Goal: Navigation & Orientation: Understand site structure

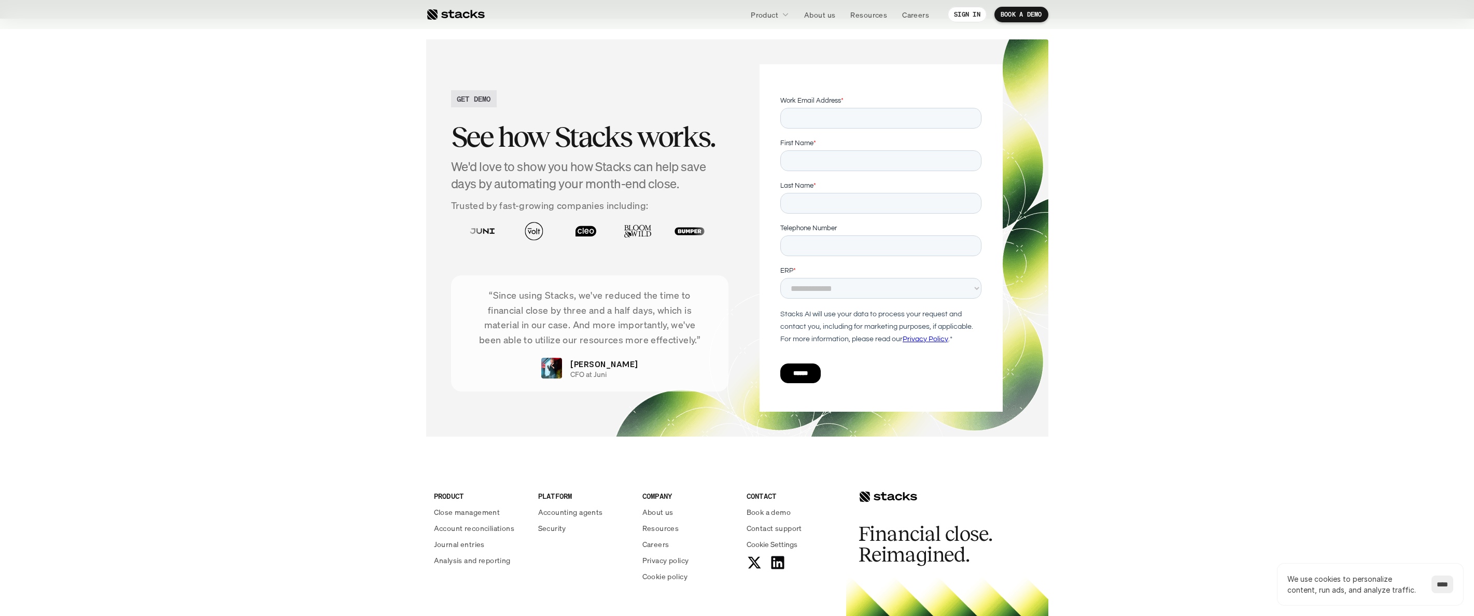
scroll to position [3577, 0]
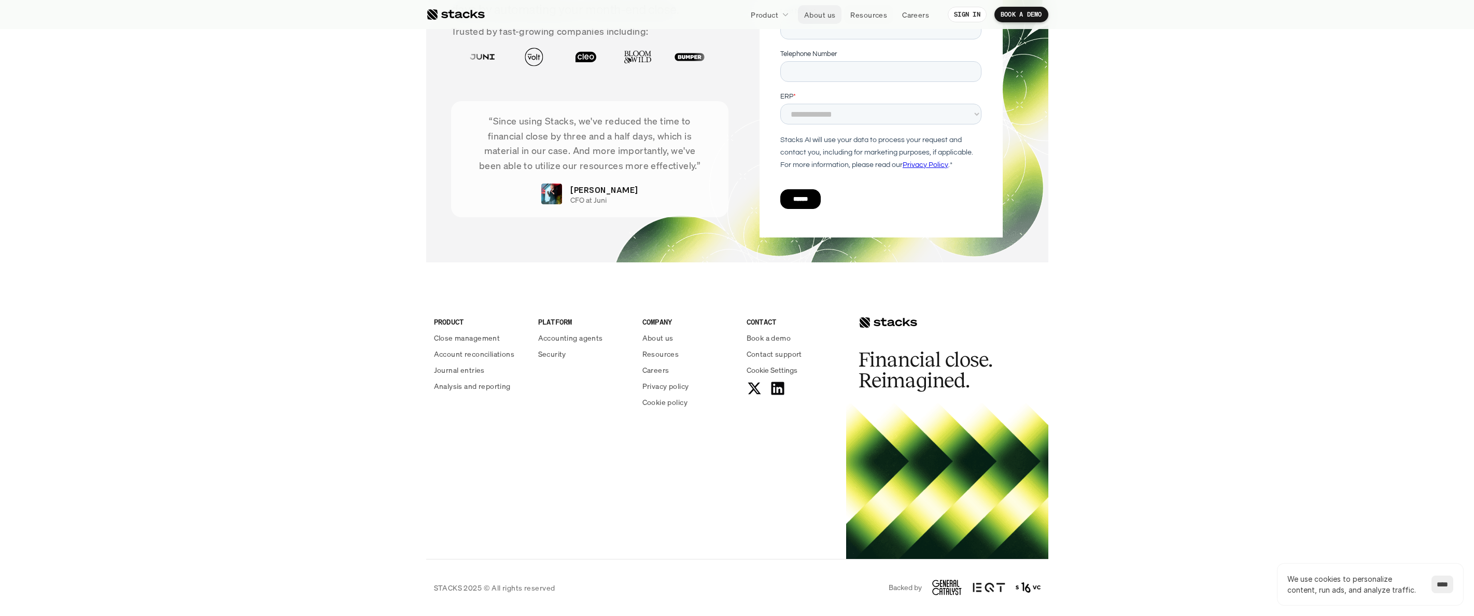
click at [824, 12] on p "About us" at bounding box center [819, 14] width 31 height 11
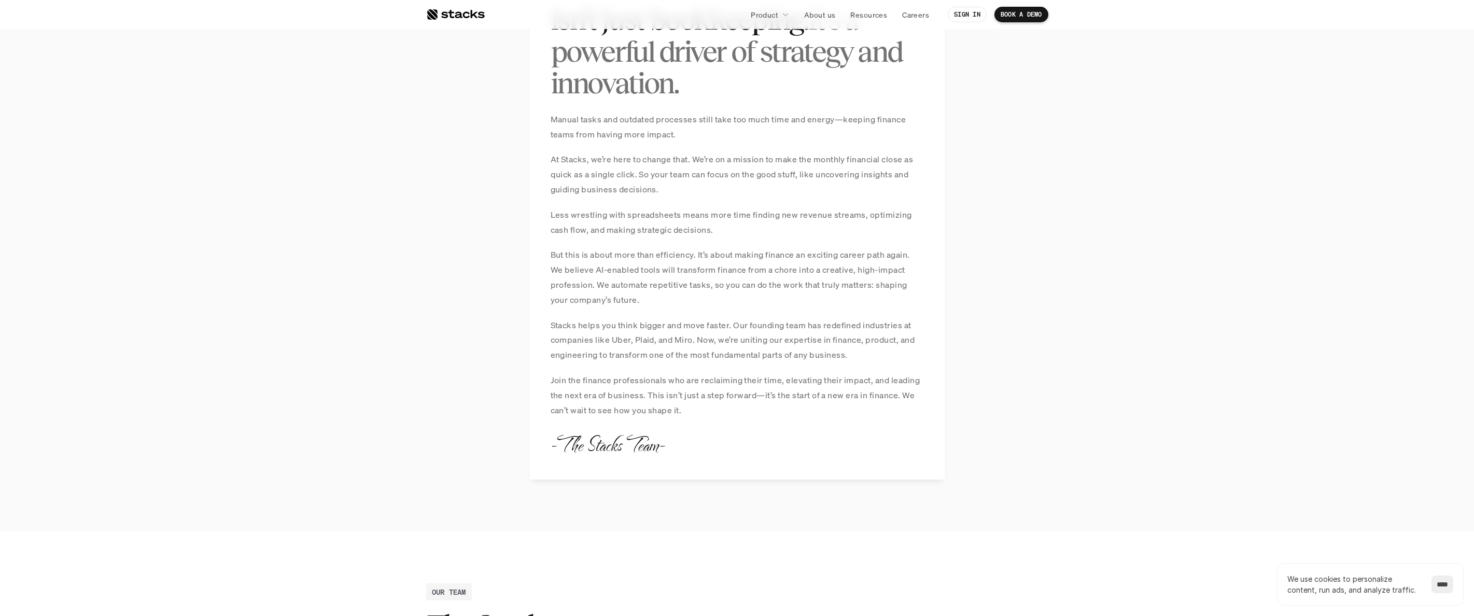
scroll to position [844, 0]
drag, startPoint x: 589, startPoint y: 339, endPoint x: 891, endPoint y: 352, distance: 302.6
click at [891, 352] on p "Stacks helps you think bigger and move faster. Our founding team has redefined …" at bounding box center [737, 339] width 373 height 45
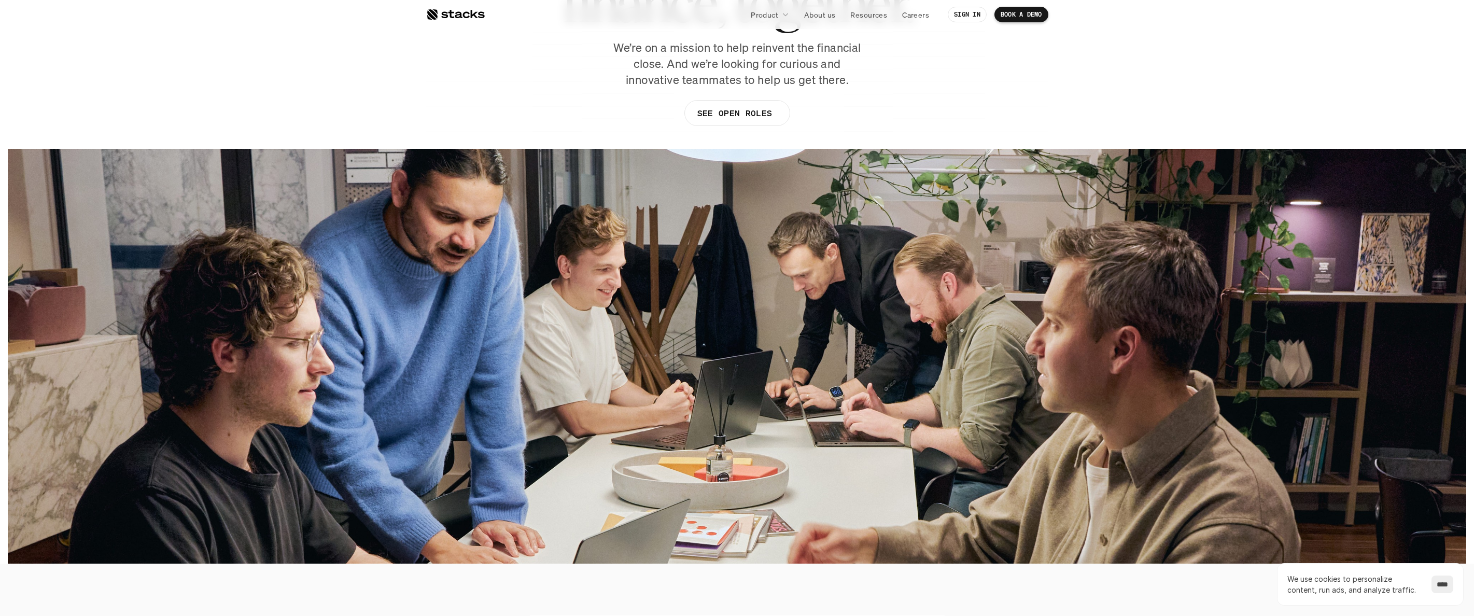
scroll to position [0, 0]
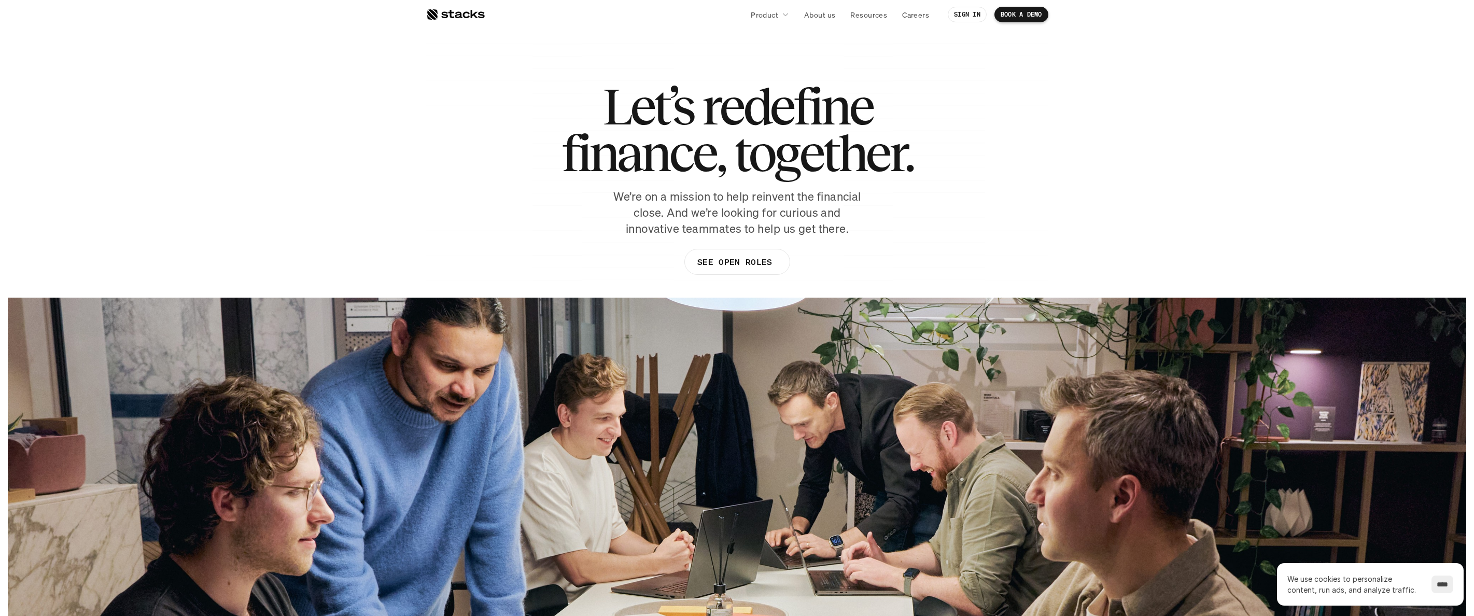
click at [731, 259] on p "SEE OPEN ROLES" at bounding box center [734, 262] width 75 height 15
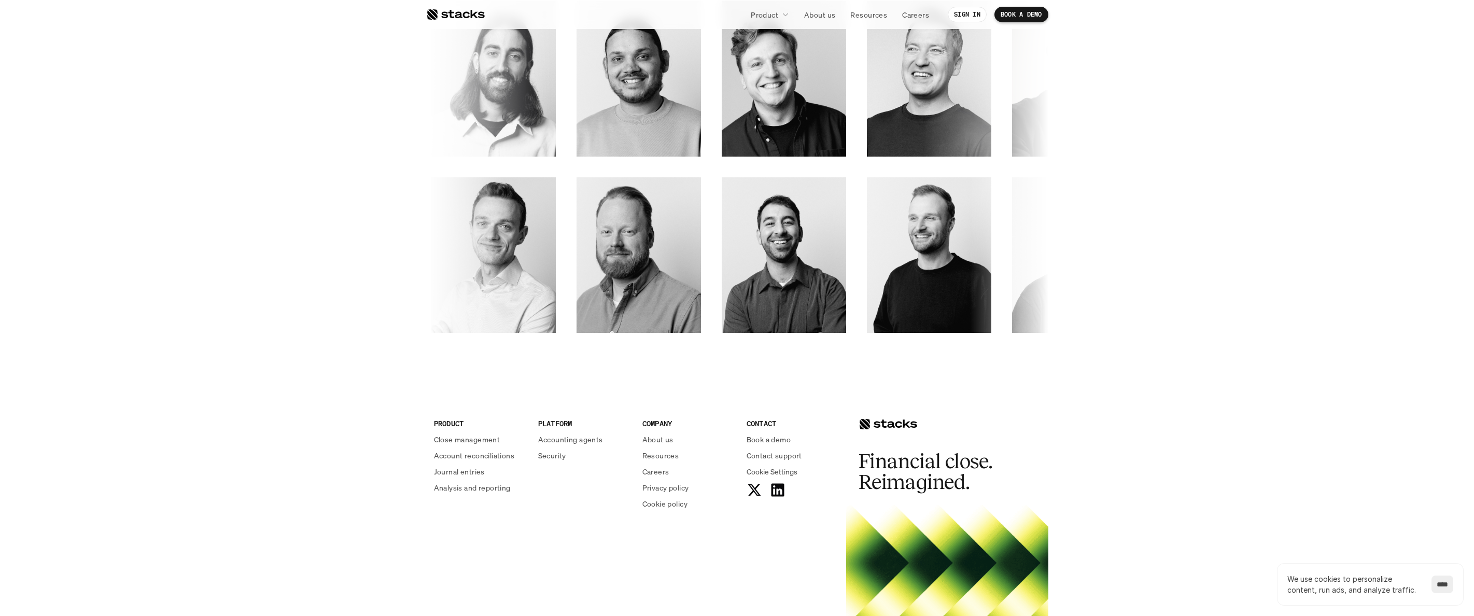
scroll to position [1645, 0]
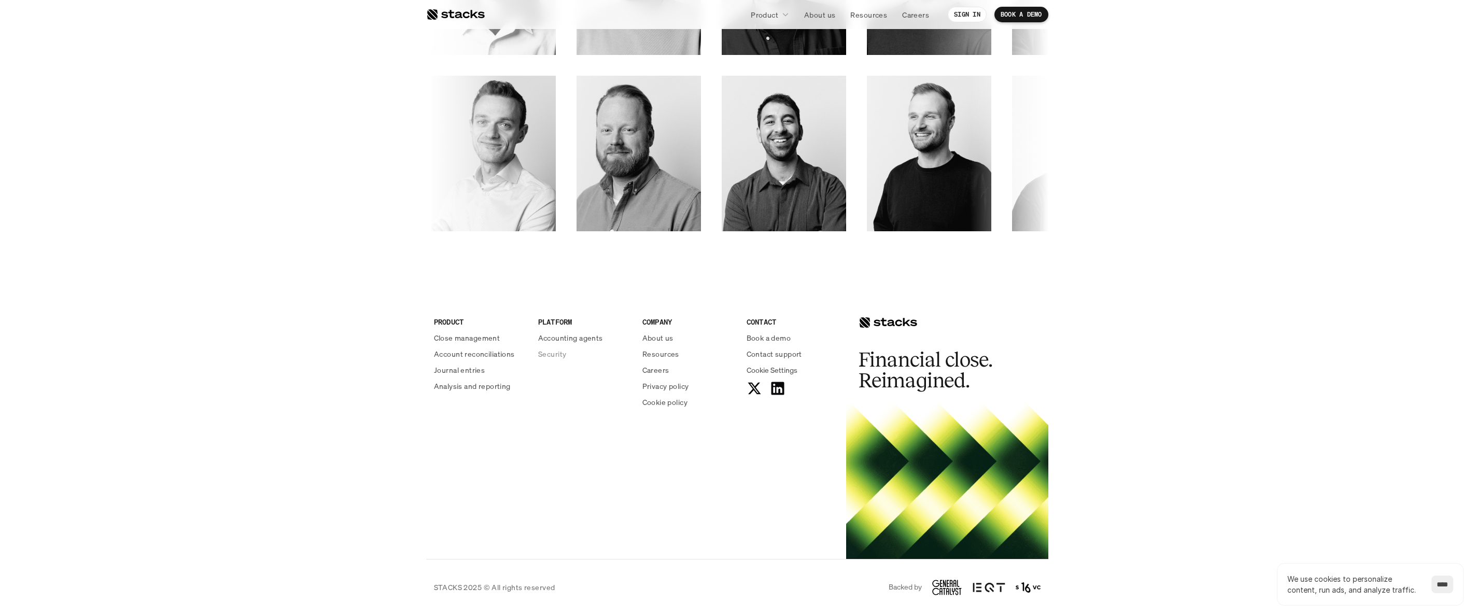
click at [657, 352] on p "Resources" at bounding box center [660, 353] width 37 height 11
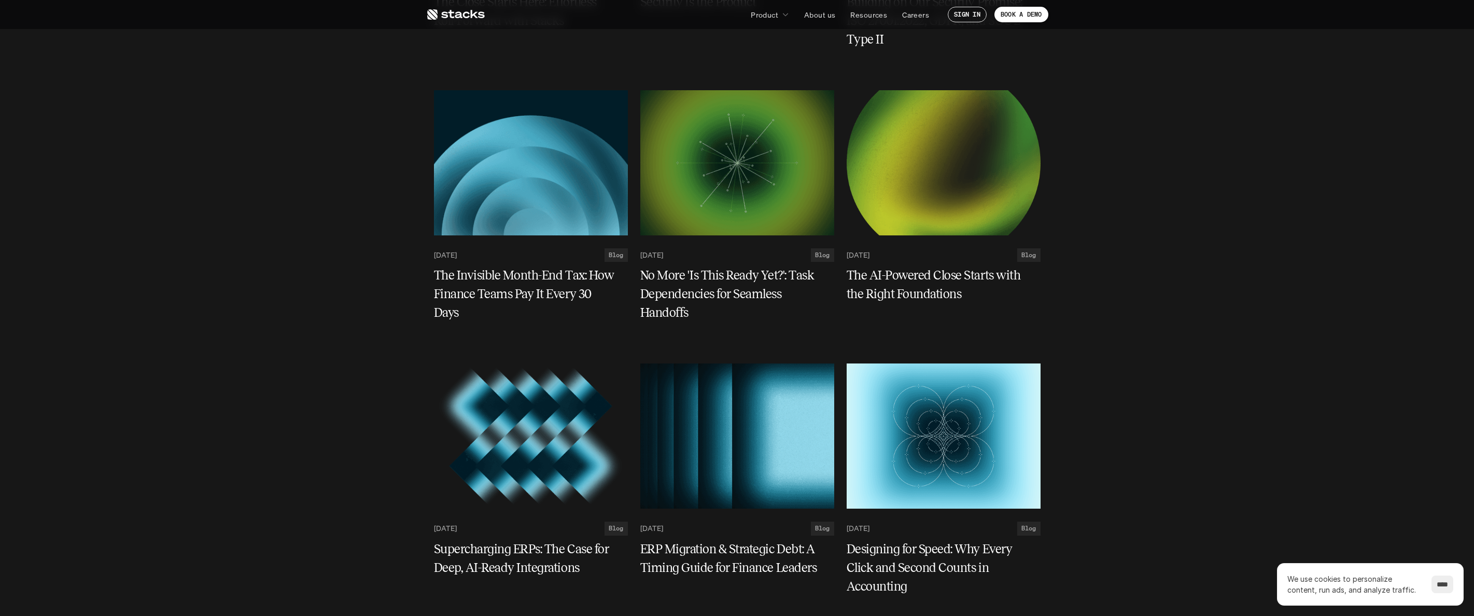
scroll to position [877, 0]
